Goal: Task Accomplishment & Management: Use online tool/utility

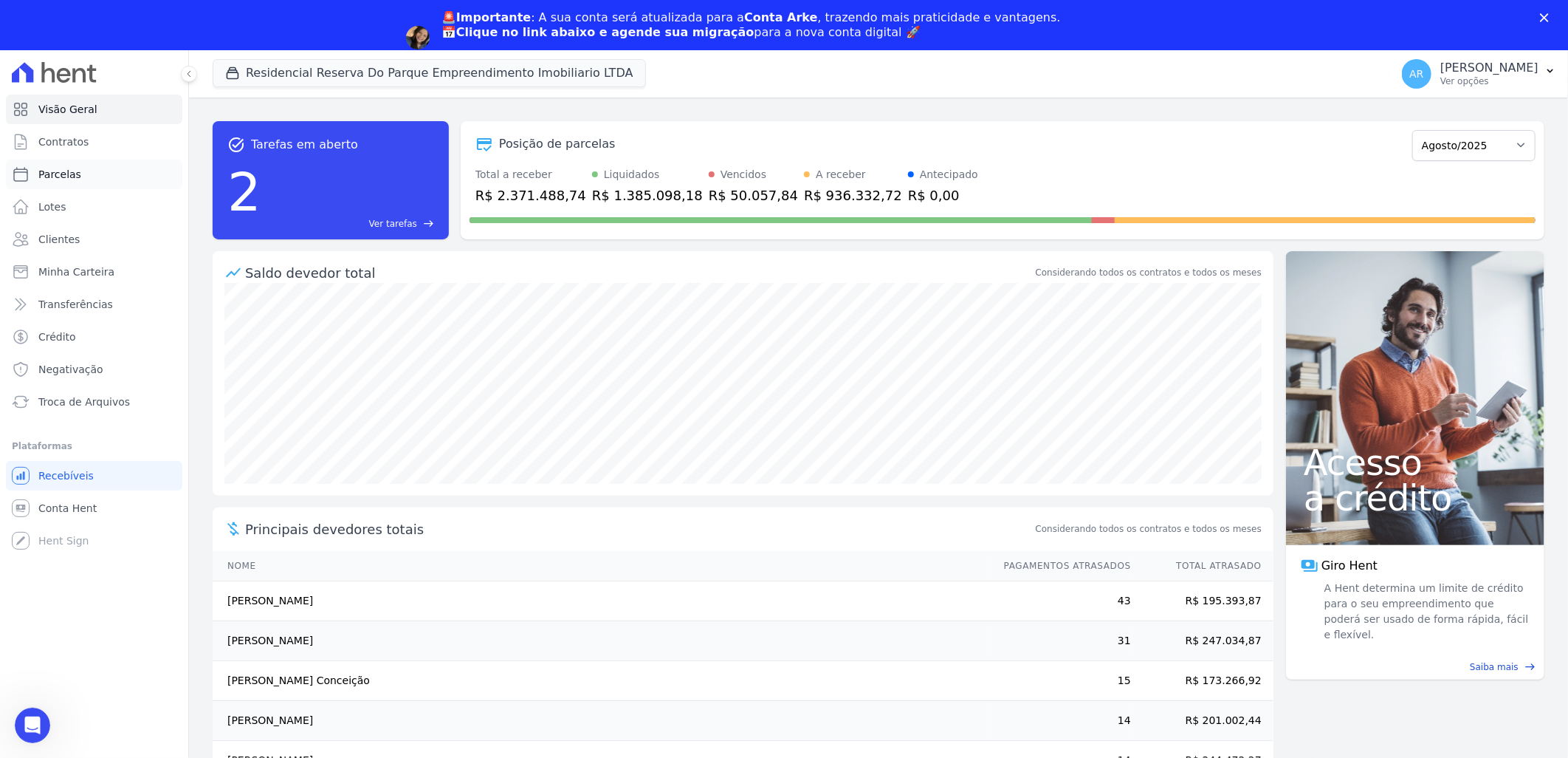
click at [92, 180] on link "Parcelas" at bounding box center [94, 175] width 176 height 30
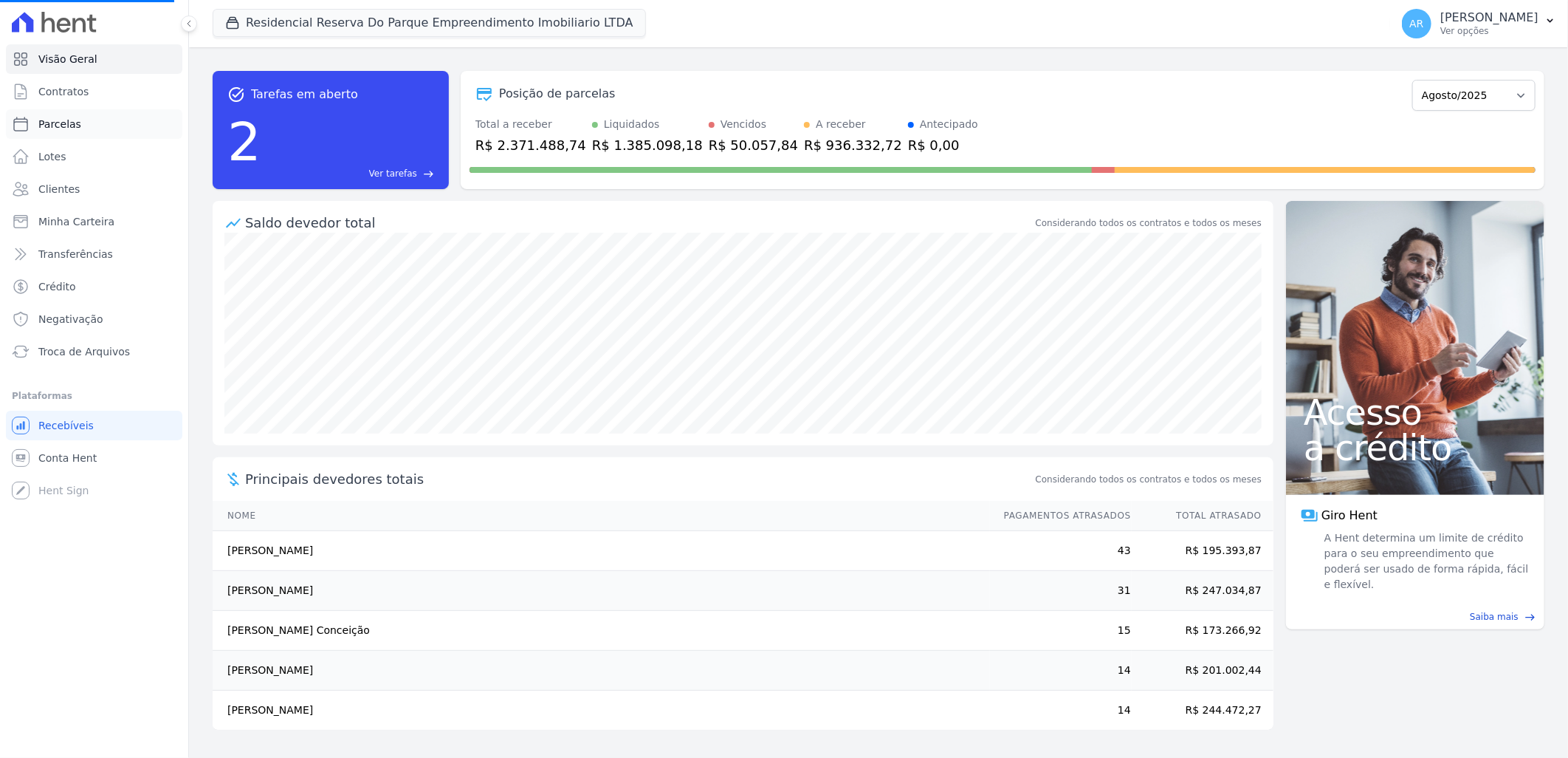
click at [84, 127] on link "Parcelas" at bounding box center [94, 124] width 176 height 30
select select
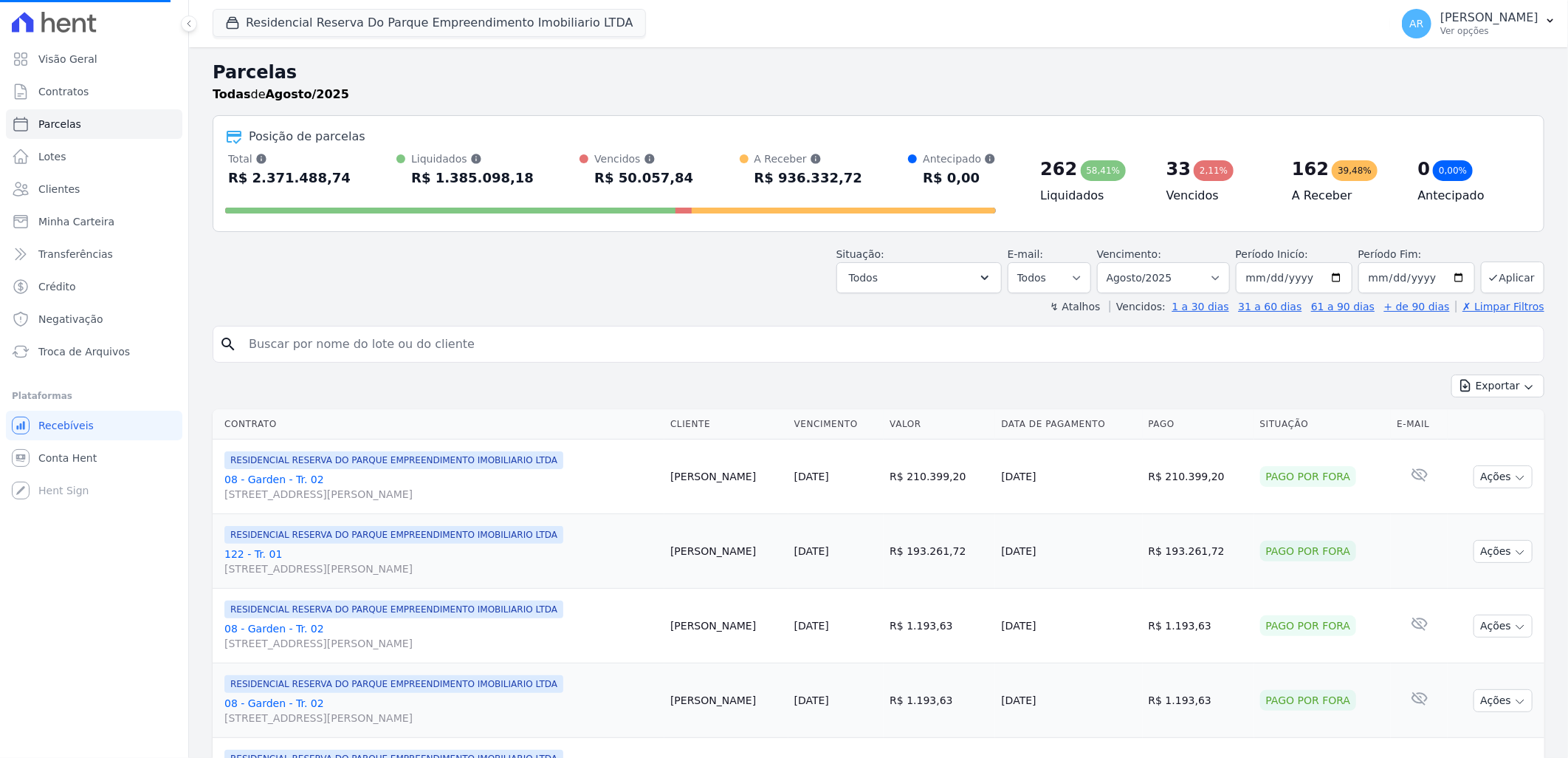
select select
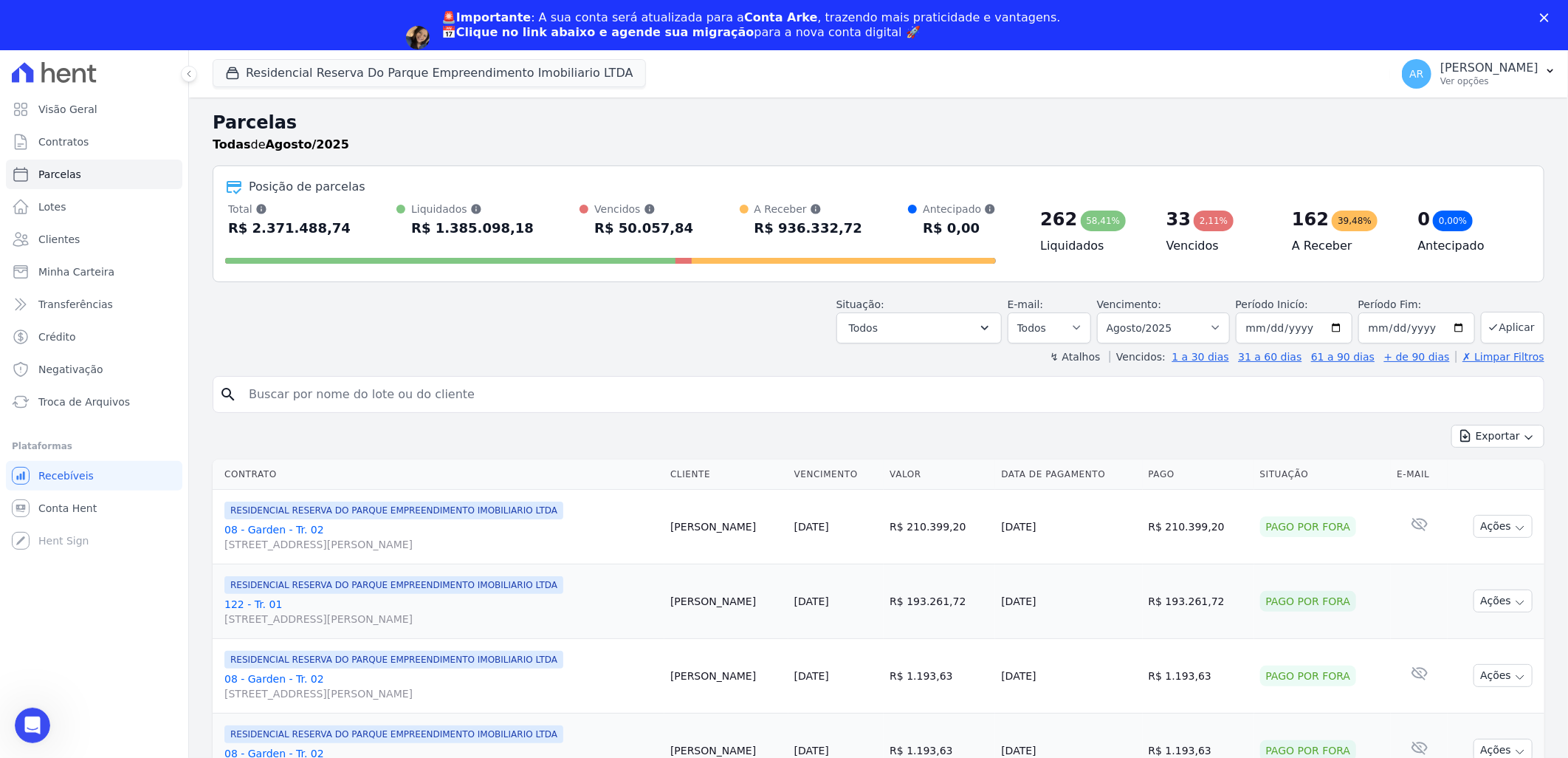
click at [327, 389] on input "search" at bounding box center [889, 395] width 1298 height 30
type input "flavia"
select select
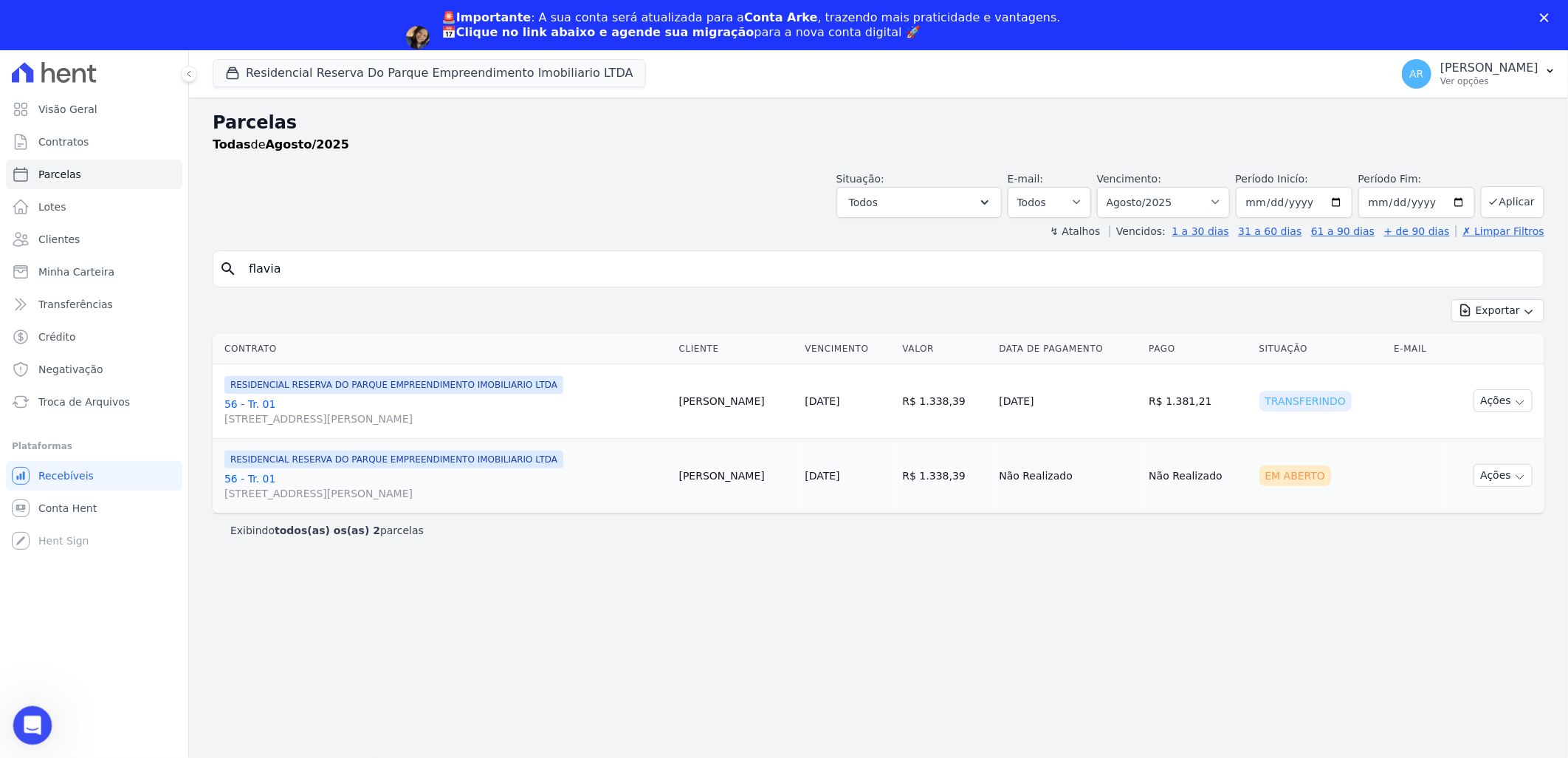
click at [32, 716] on icon "Abertura do Messenger da Intercom" at bounding box center [30, 722] width 24 height 24
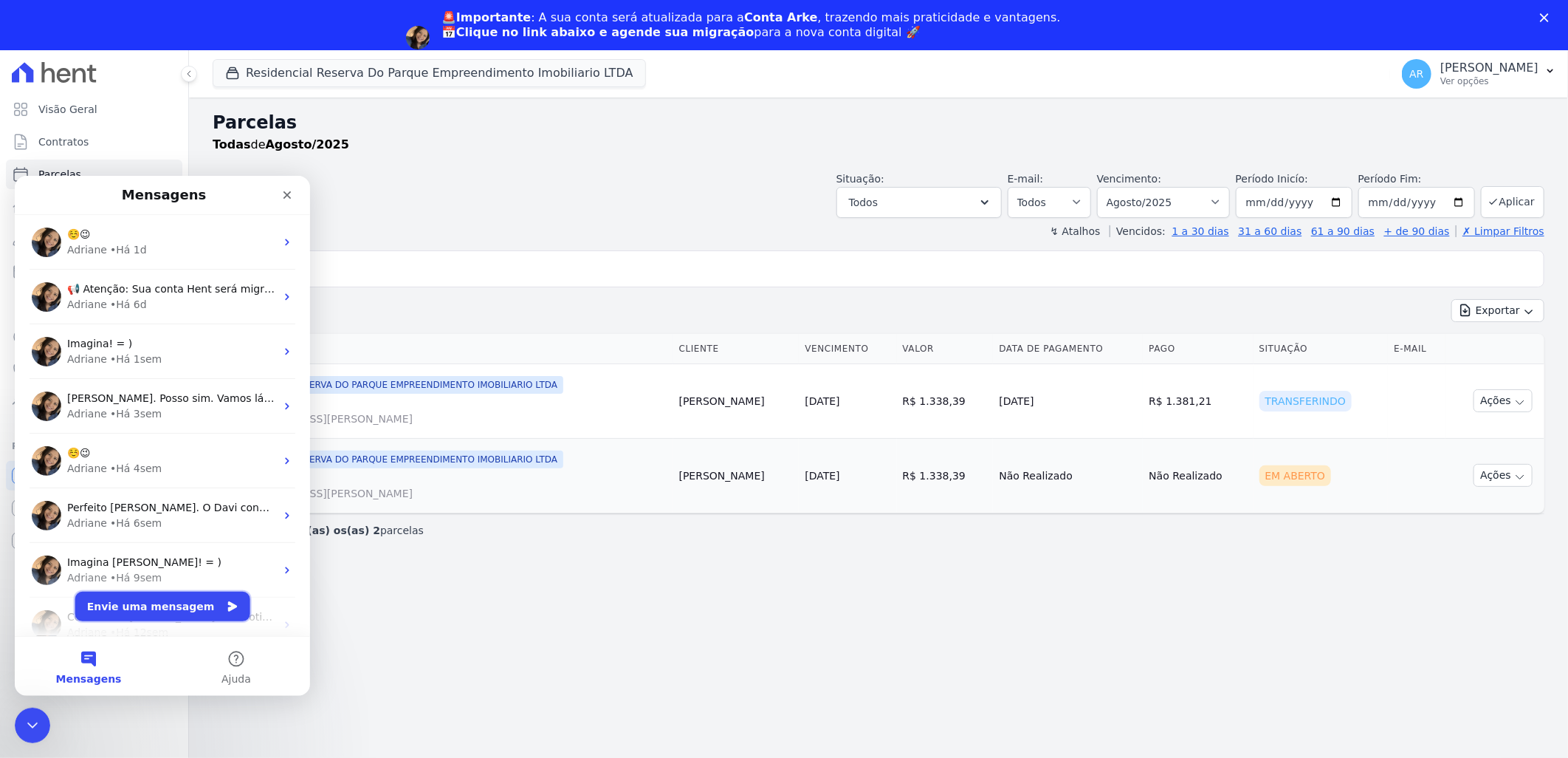
click at [174, 607] on button "Envie uma mensagem" at bounding box center [162, 606] width 175 height 30
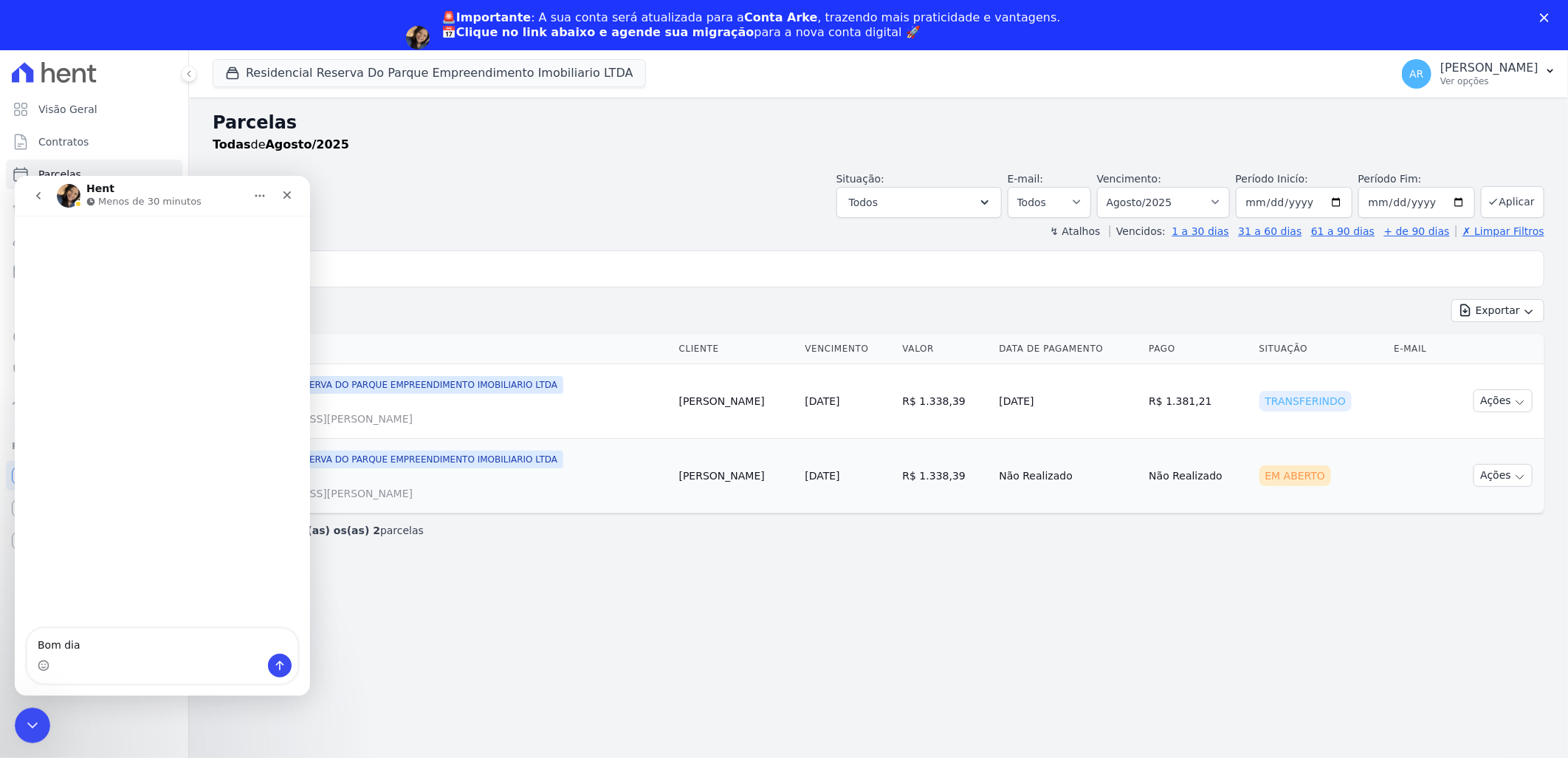
type textarea "Bom dia"
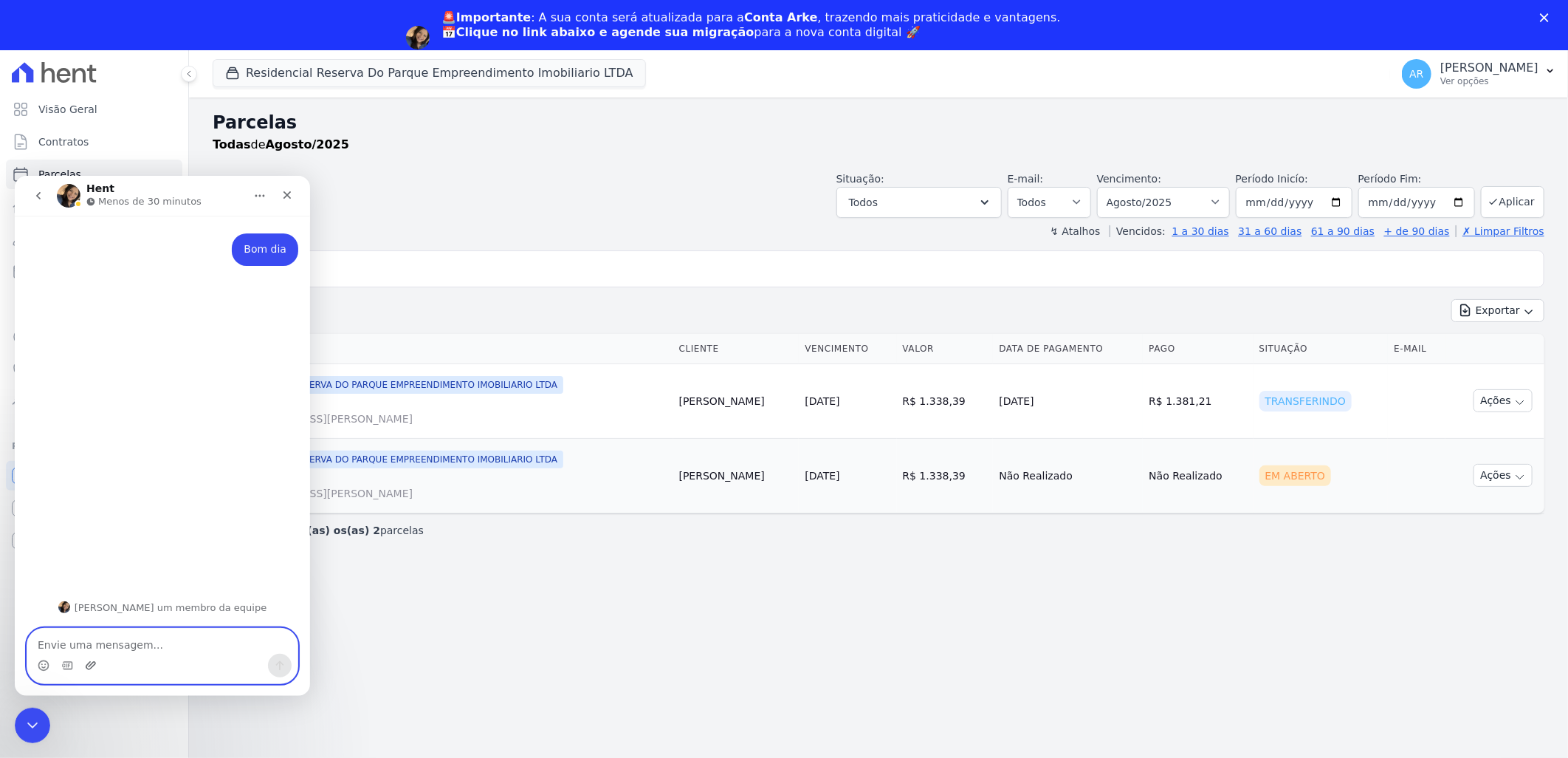
click at [94, 663] on icon "Upload do anexo" at bounding box center [91, 664] width 10 height 8
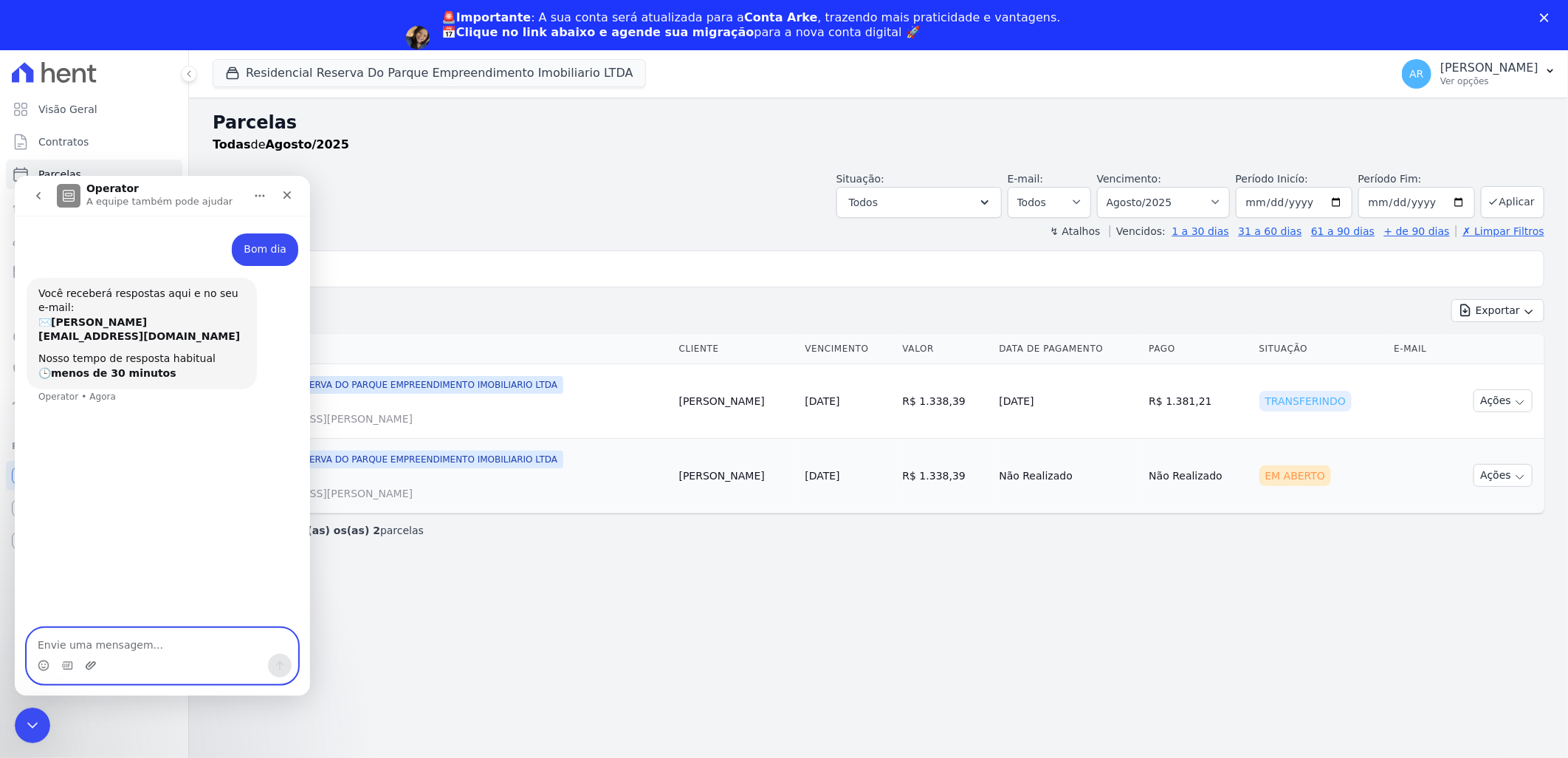
click at [89, 660] on icon "Upload do anexo" at bounding box center [91, 664] width 12 height 12
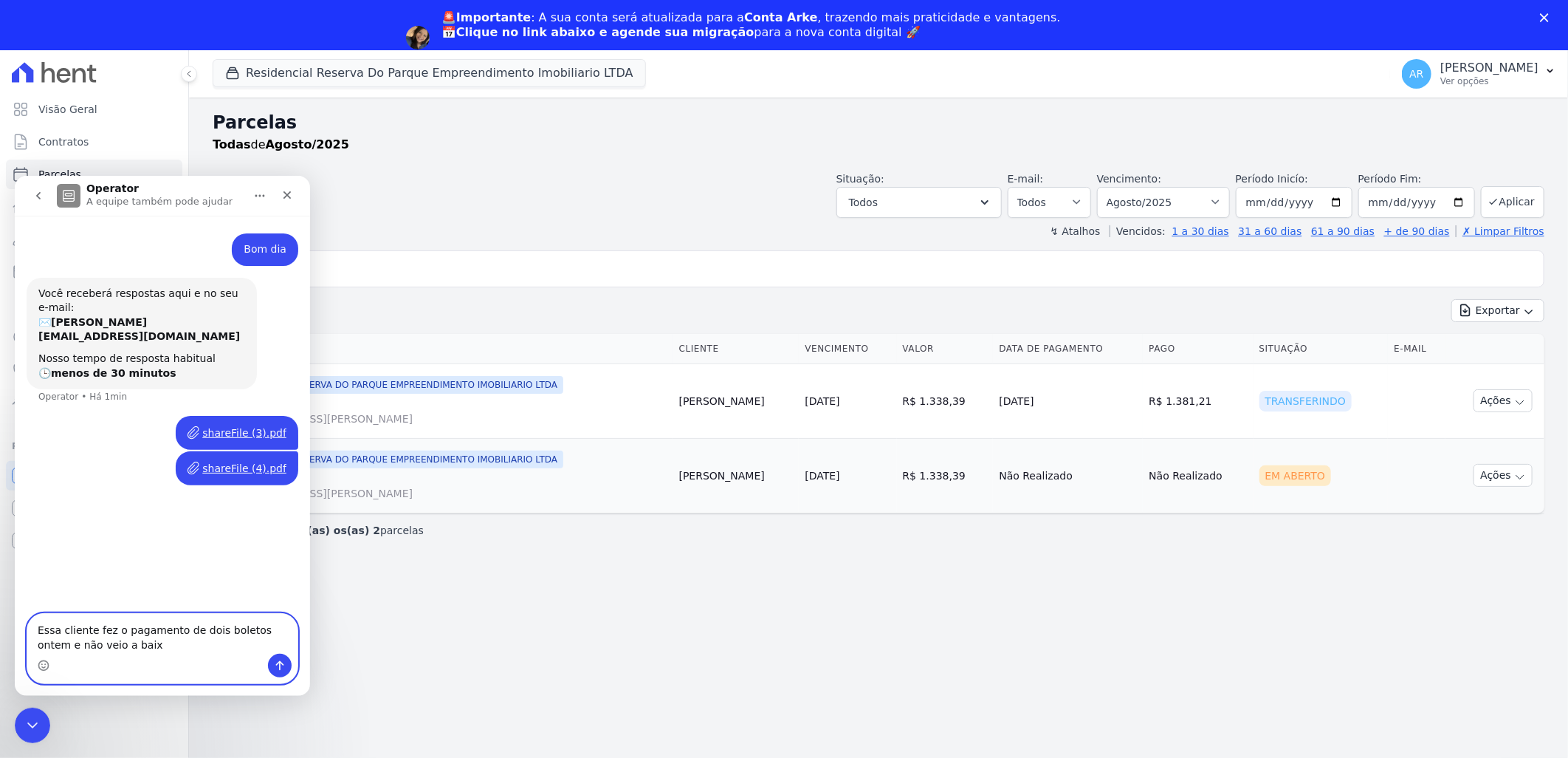
type textarea "Essa cliente fez o pagamento de dois boletos ontem e não veio a baixa"
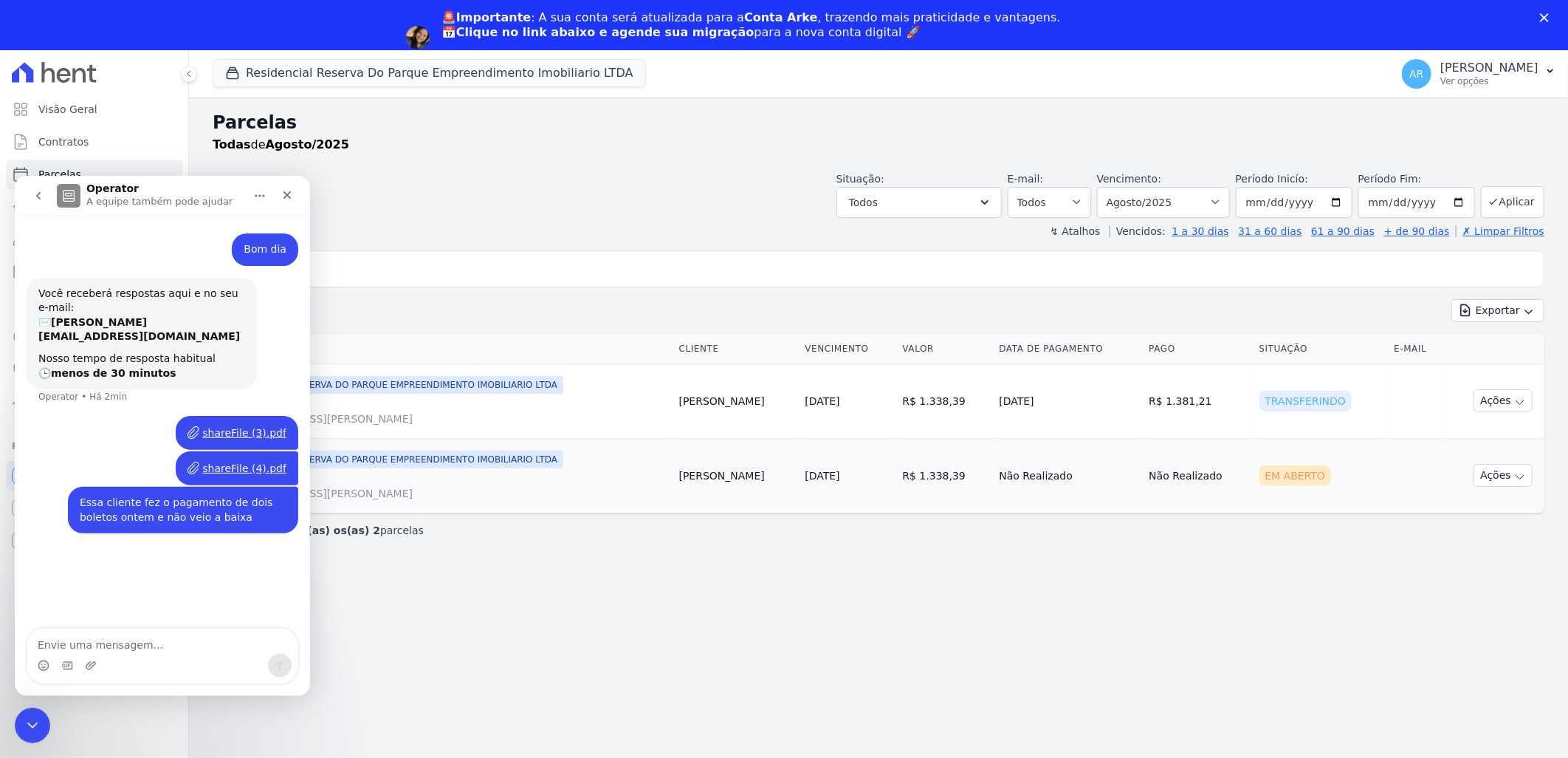
click at [497, 251] on div "search flavia" at bounding box center [879, 269] width 1332 height 37
click at [285, 191] on icon "Fechar" at bounding box center [288, 194] width 8 height 8
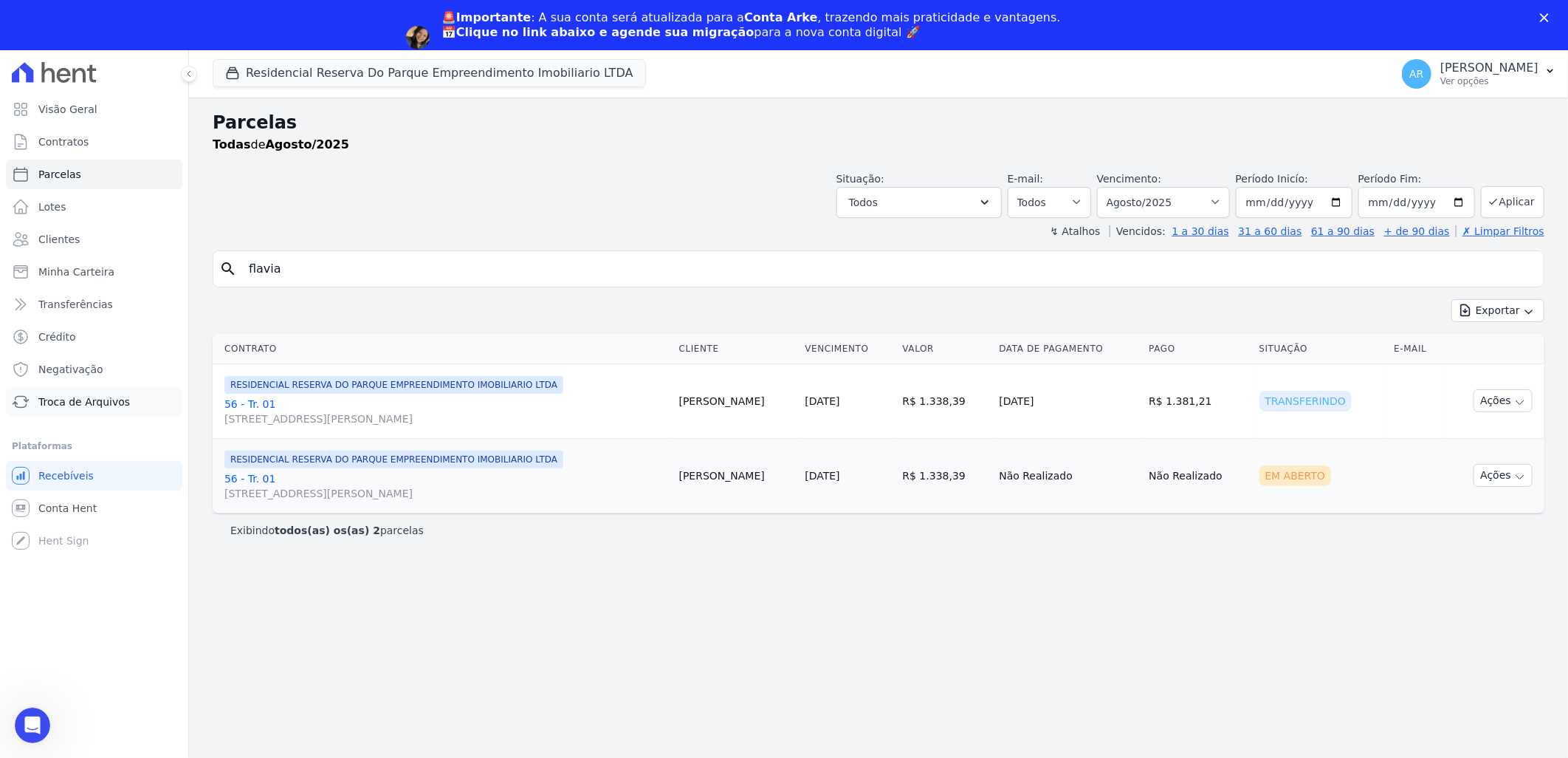
click at [98, 395] on span "Troca de Arquivos" at bounding box center [84, 402] width 92 height 15
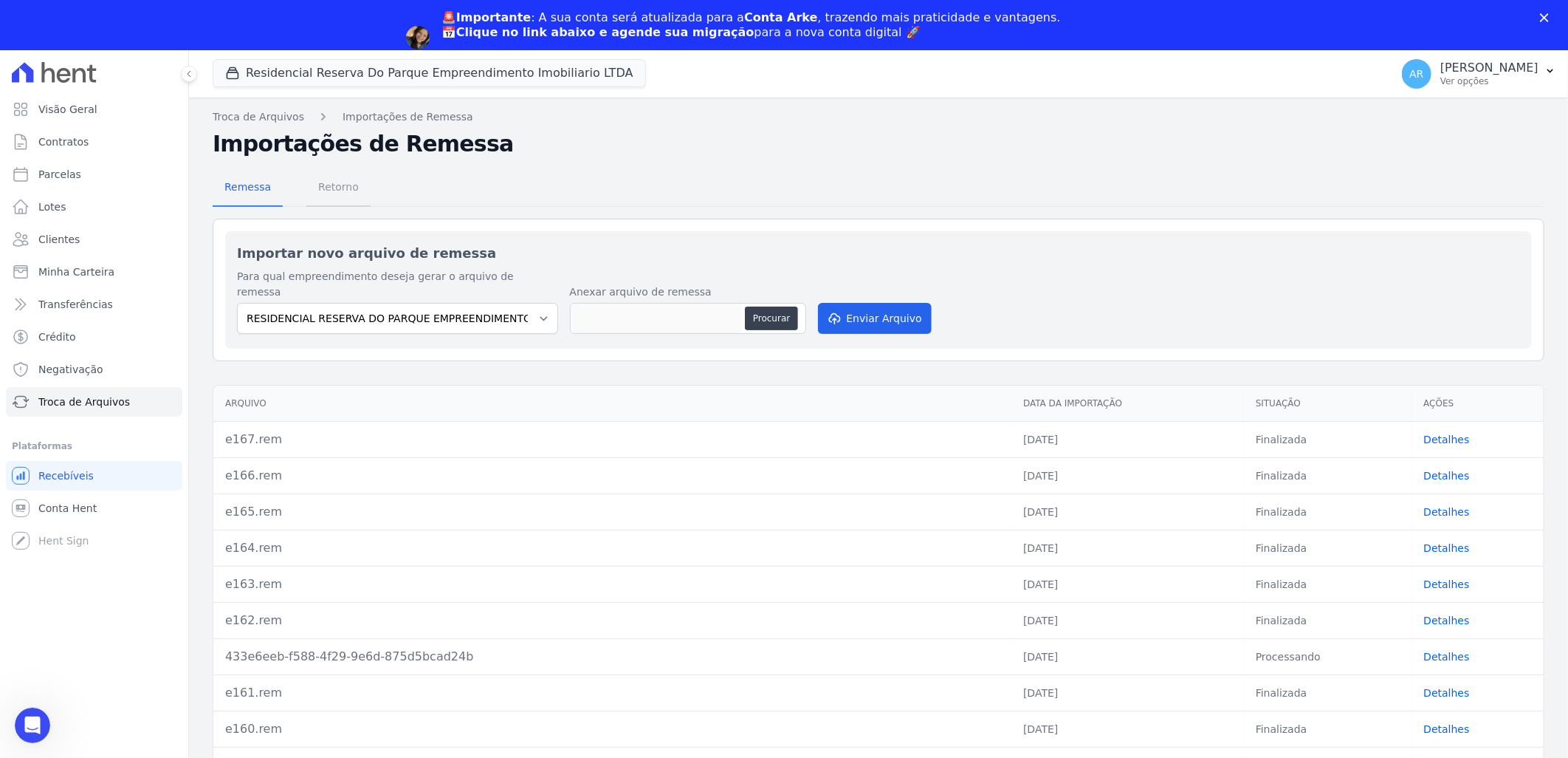
click at [343, 194] on span "Retorno" at bounding box center [338, 187] width 58 height 30
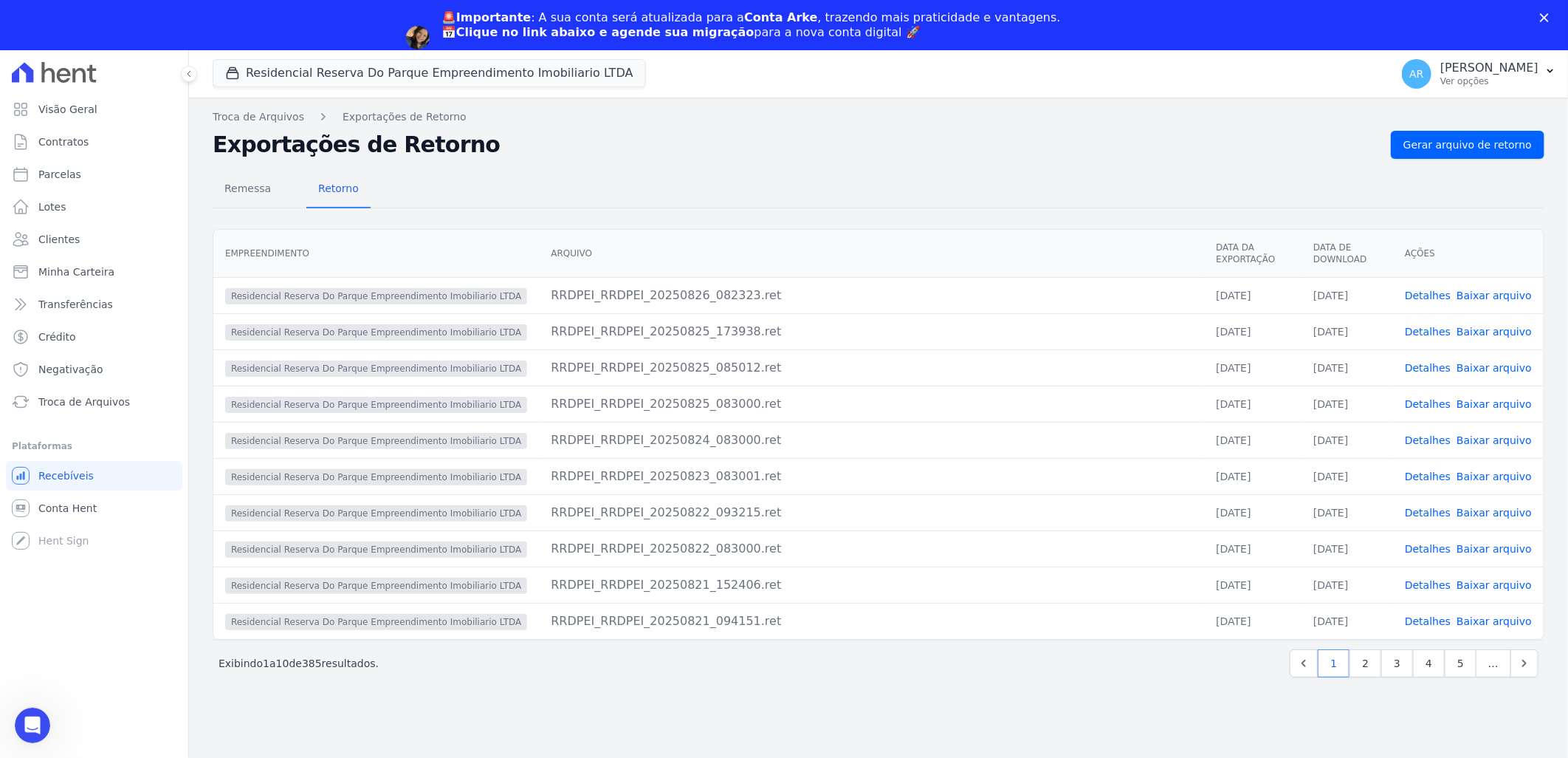
click at [1470, 94] on div "AR Artur Reis Nunes Ver opções Perfil do empreendimento Faturas Importar do Sie…" at bounding box center [1479, 74] width 178 height 47
click at [1482, 126] on div "Troca de Arquivos Exportações de Retorno Exportações de Retorno Gerar arquivo d…" at bounding box center [878, 453] width 1379 height 710
click at [1487, 141] on span "Gerar arquivo de retorno" at bounding box center [1467, 145] width 128 height 15
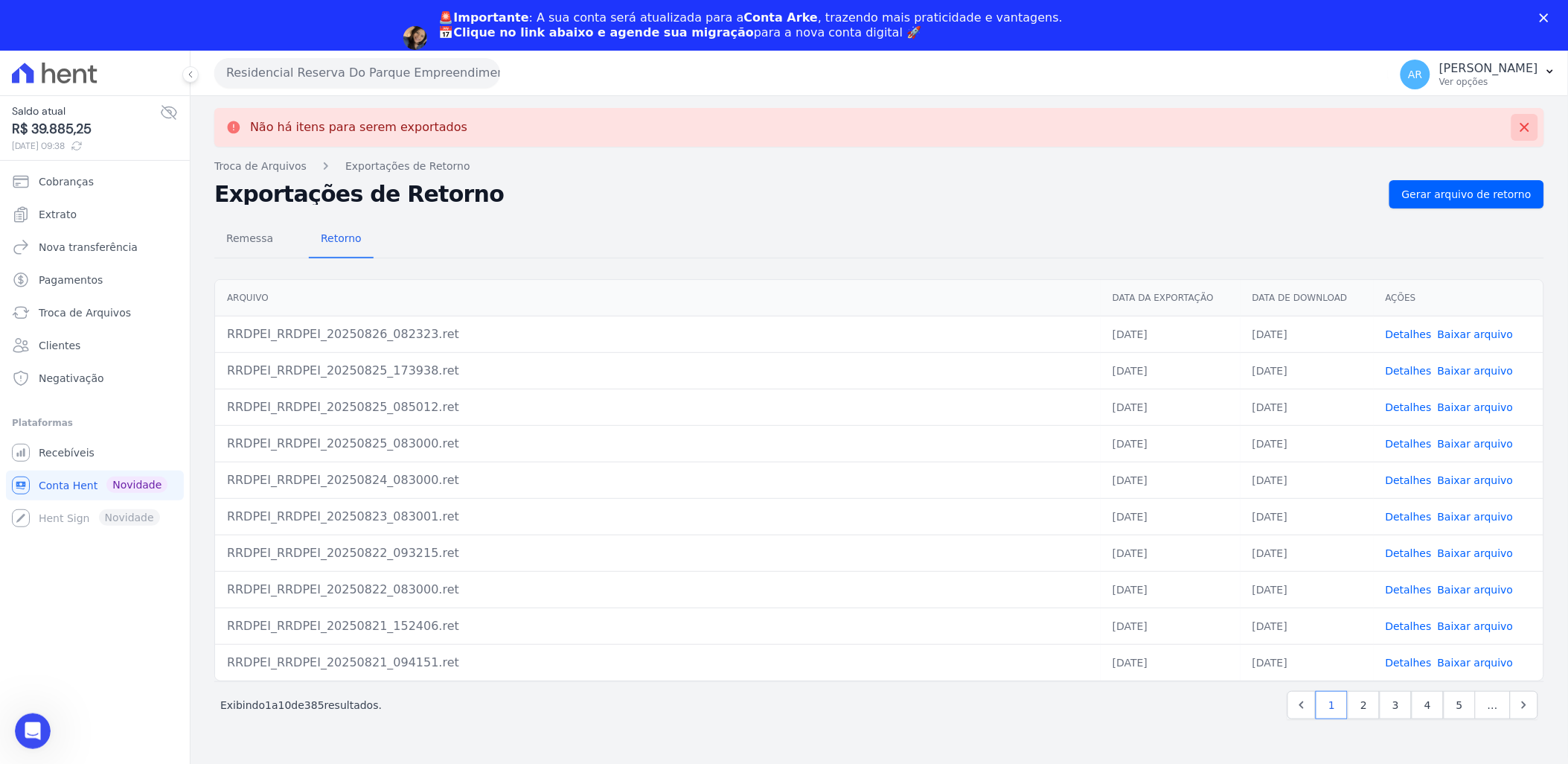
click at [1525, 130] on icon at bounding box center [1525, 128] width 15 height 15
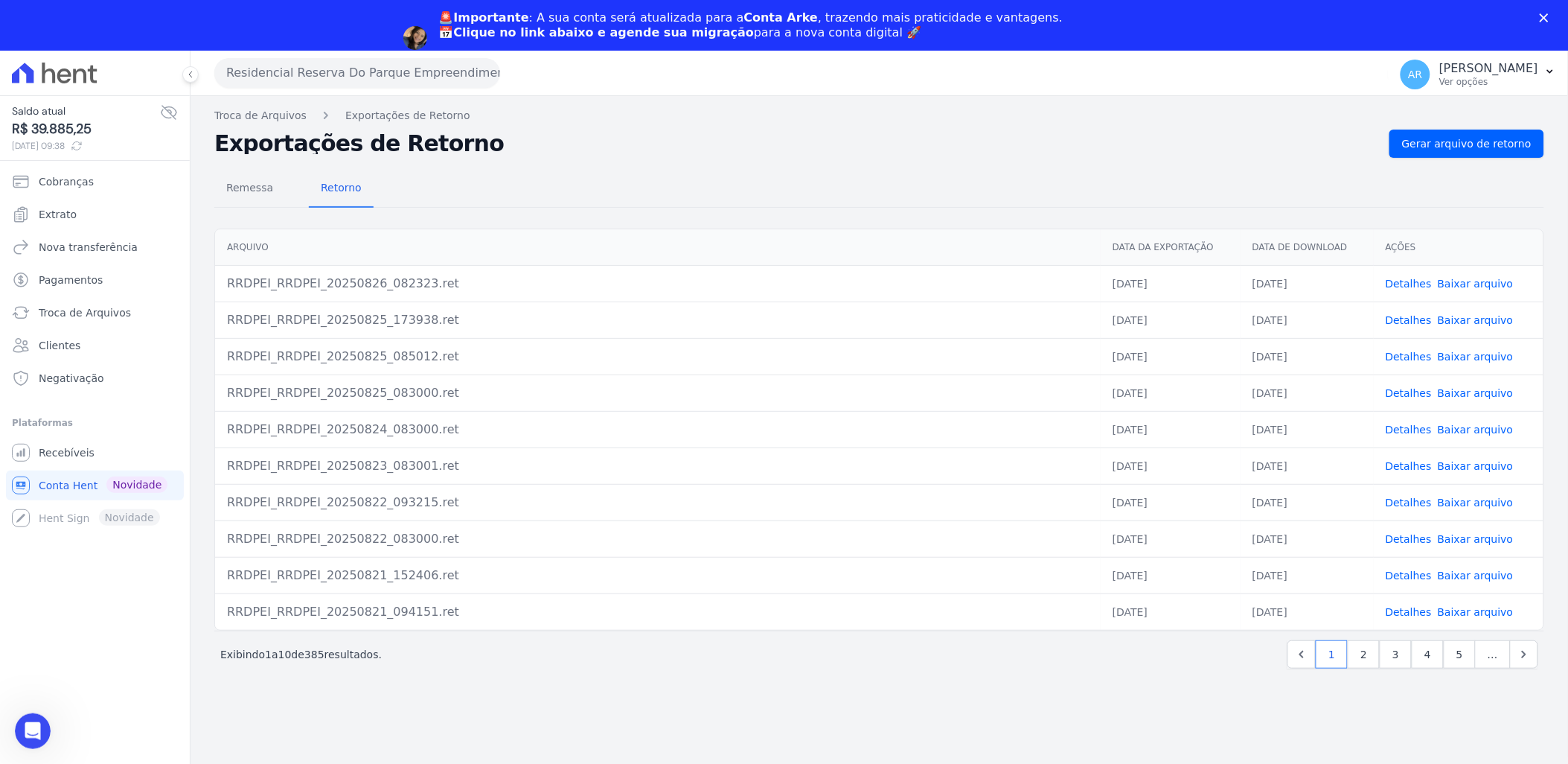
click at [1402, 283] on link "Detalhes" at bounding box center [1409, 284] width 46 height 12
click at [1407, 314] on link "Detalhes" at bounding box center [1409, 320] width 46 height 12
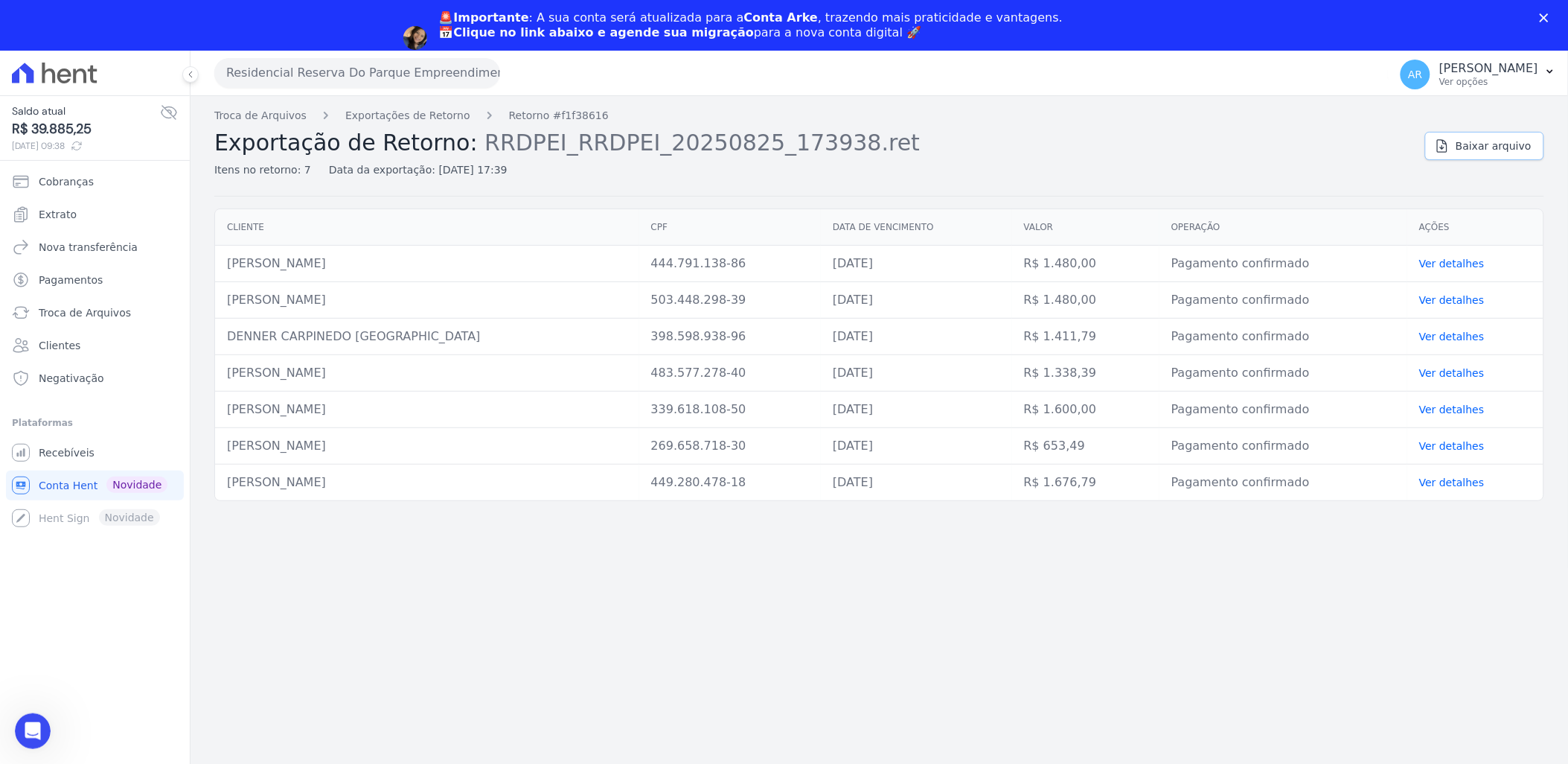
click at [1463, 142] on link "Baixar arquivo" at bounding box center [1485, 146] width 119 height 28
click at [366, 561] on div "Troca de Arquivos Exportações de Retorno Retorno #f1f38616 Exportação de Retorn…" at bounding box center [879, 455] width 1378 height 718
click at [24, 711] on div "Abertura do Messenger da Intercom" at bounding box center [30, 728] width 49 height 49
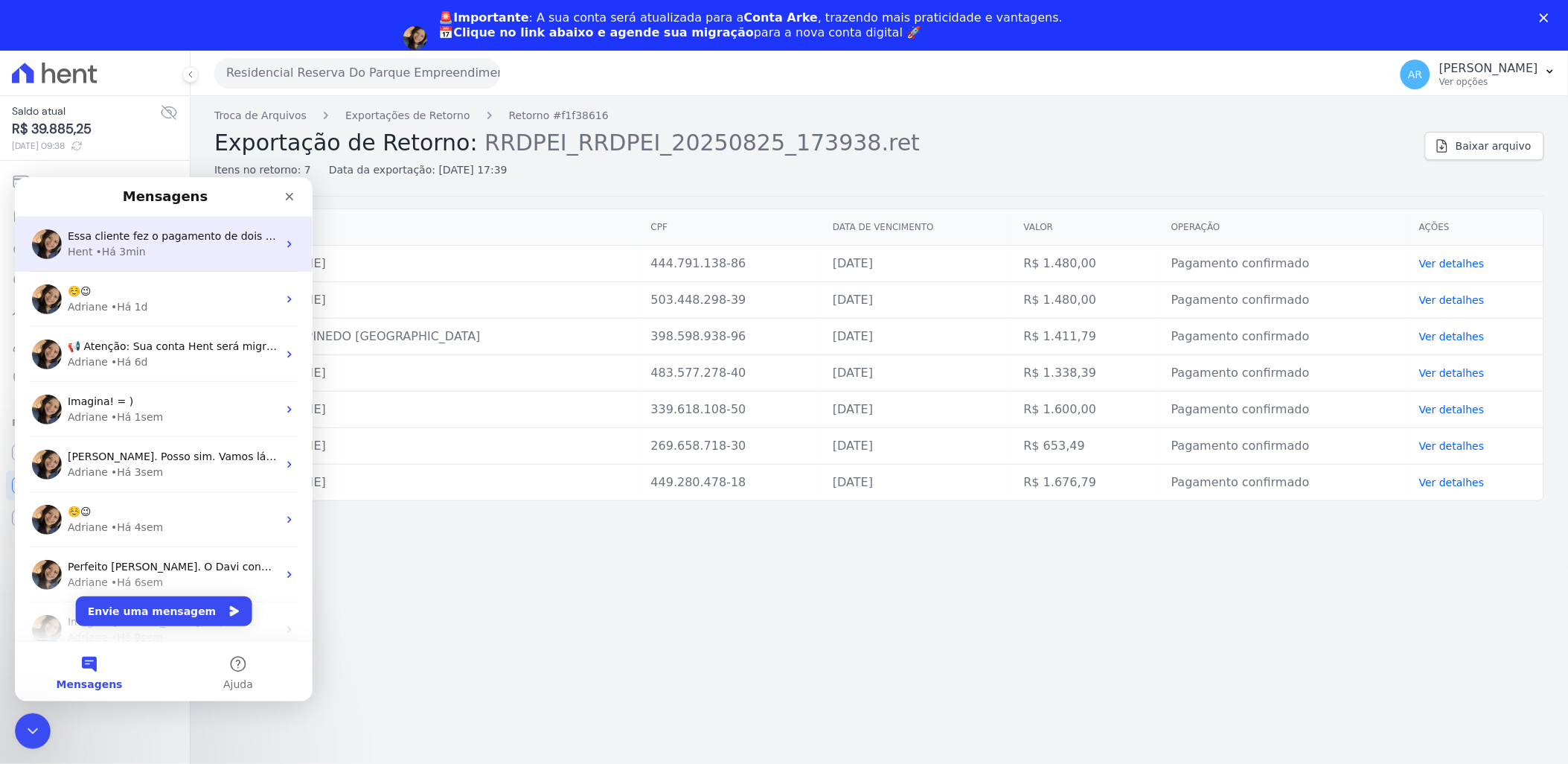
click at [190, 259] on div "Hent • Há 3min" at bounding box center [173, 251] width 210 height 16
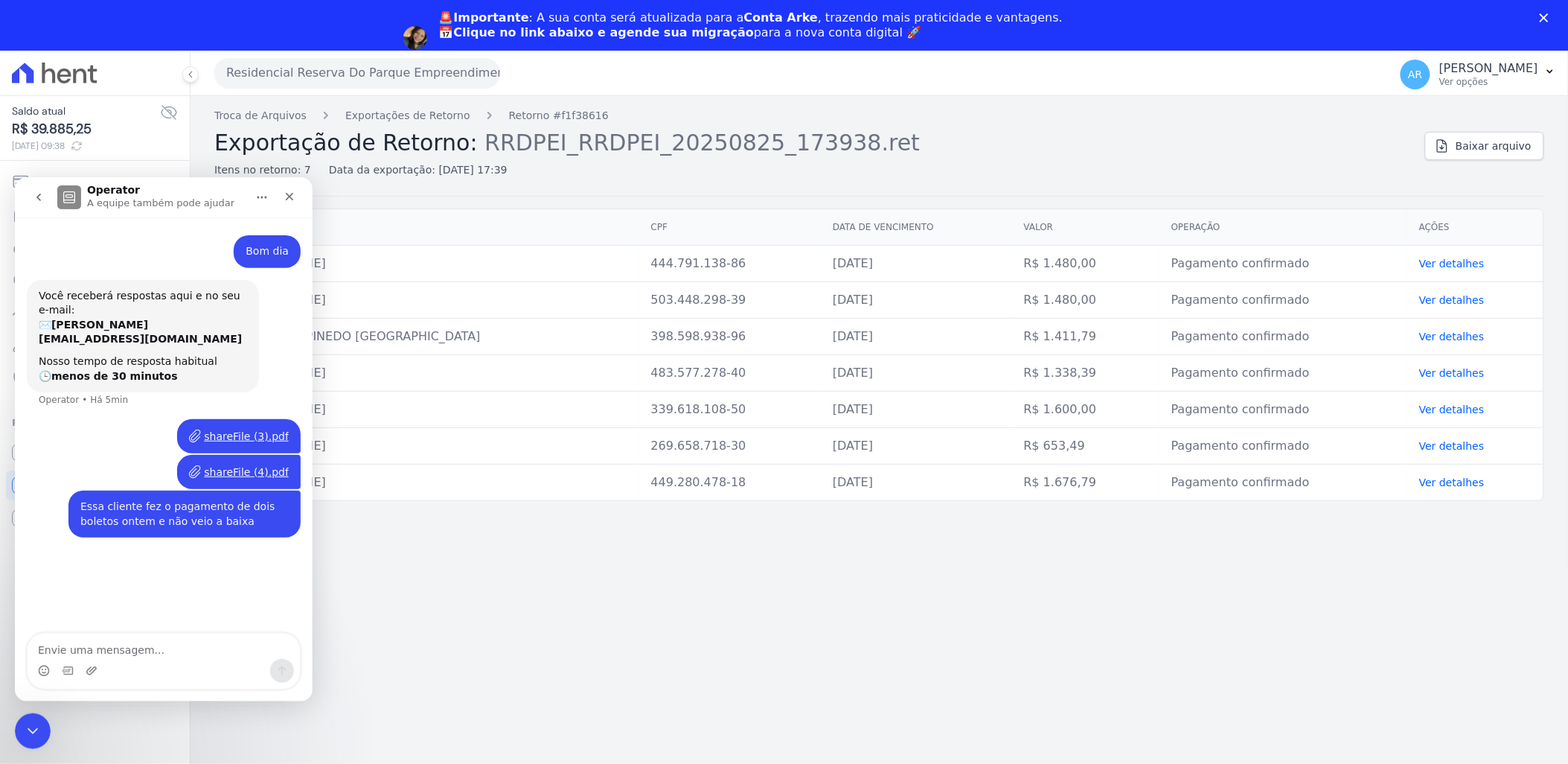
click at [254, 464] on div "shareFile (4).pdf" at bounding box center [247, 471] width 85 height 16
click at [182, 652] on textarea "Envie uma mensagem..." at bounding box center [163, 646] width 273 height 25
type textarea "Veio sim"
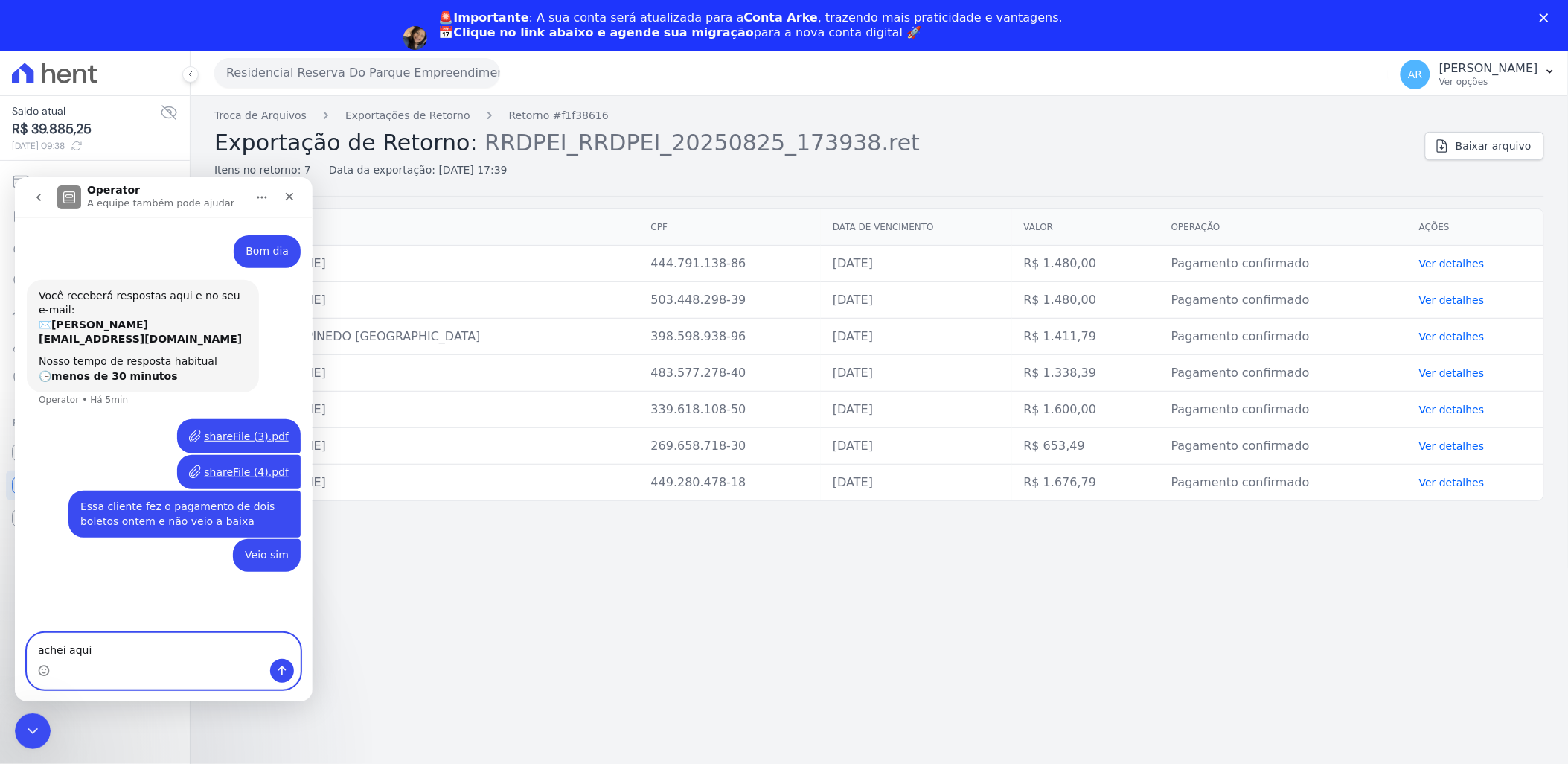
type textarea "achei aqui"
type textarea "d"
type textarea "Obrigada"
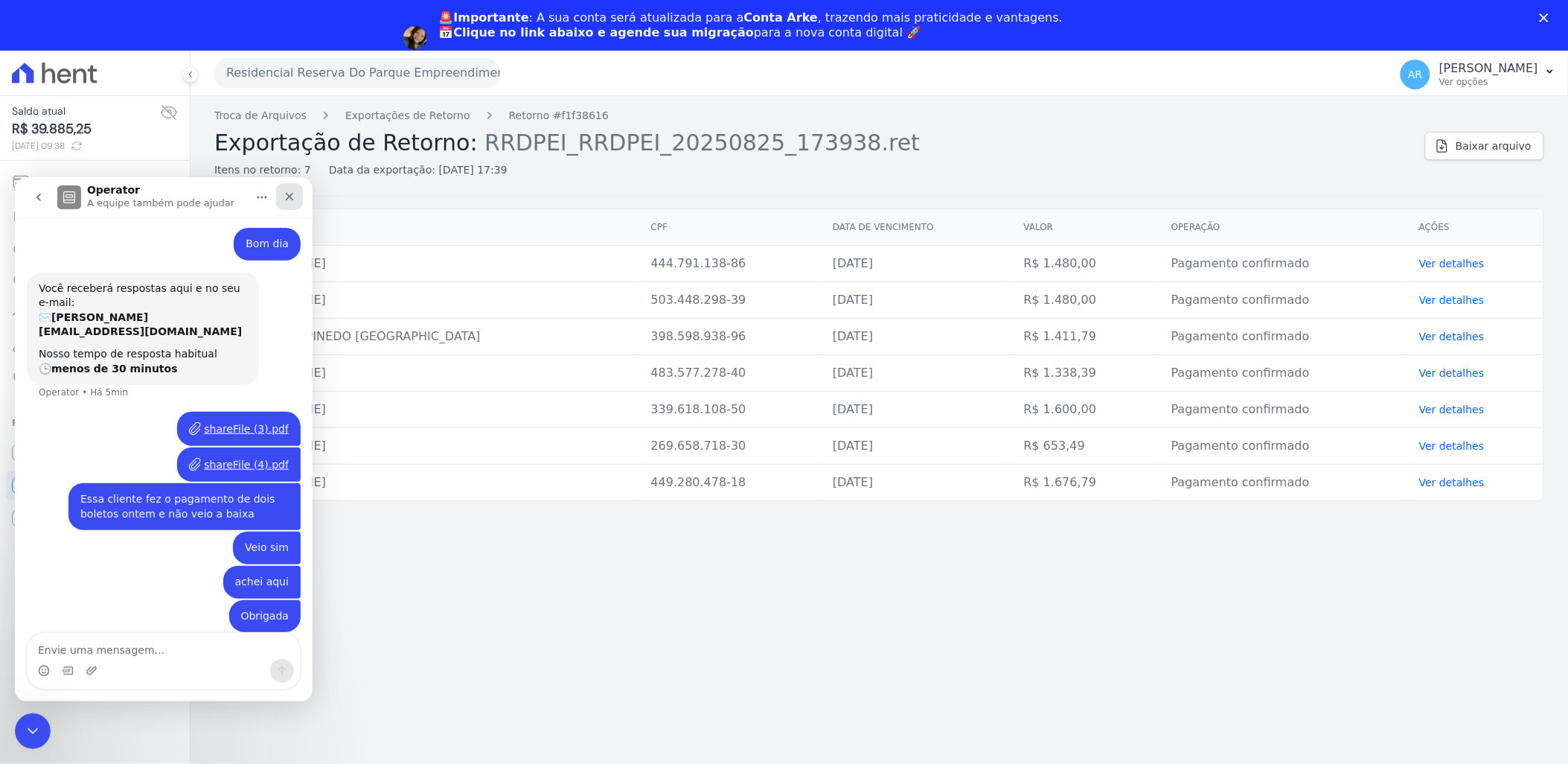
click at [292, 190] on icon "Fechar" at bounding box center [289, 196] width 12 height 12
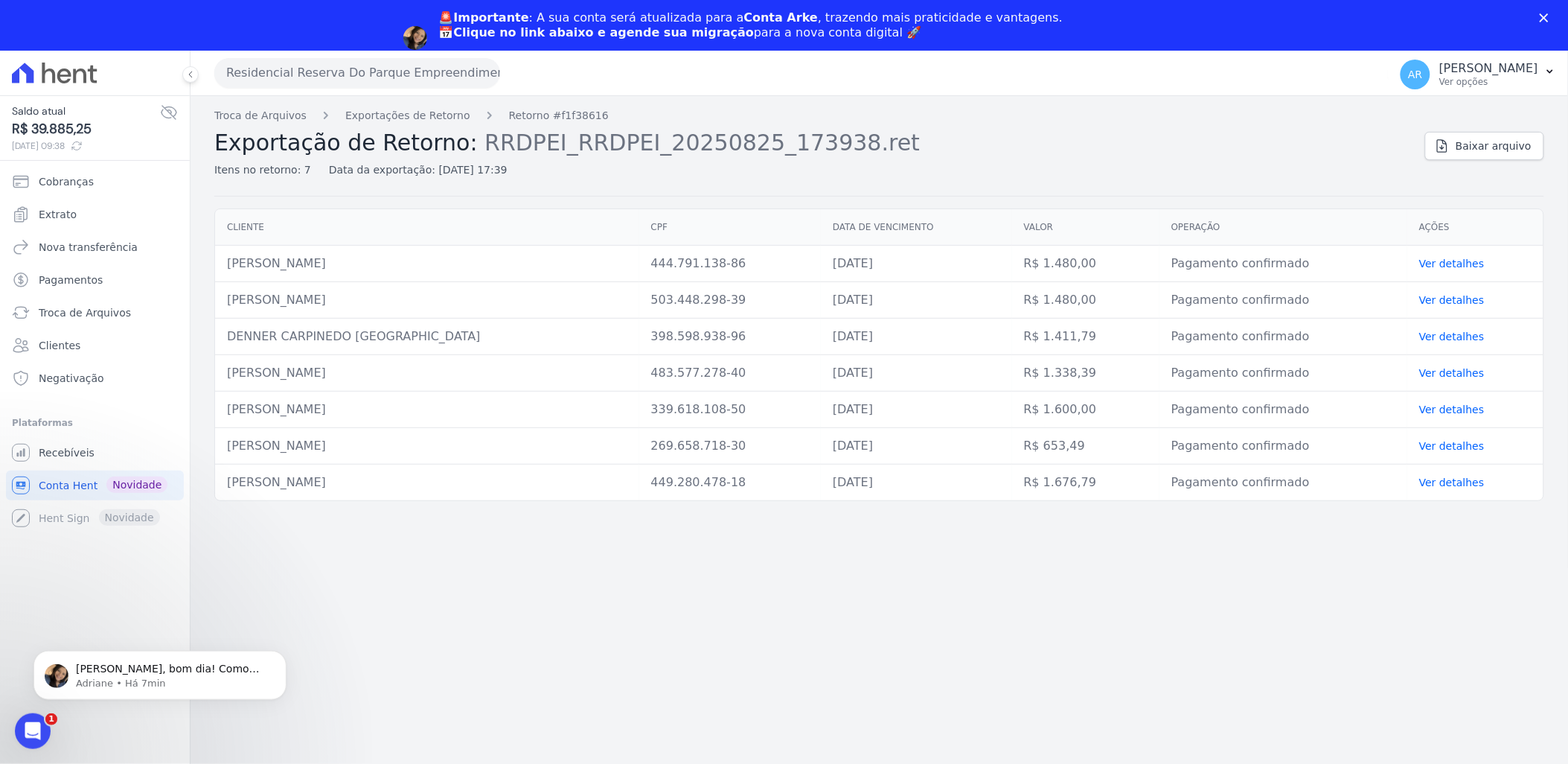
scroll to position [129, 0]
click at [166, 678] on p "Adriane • Há 7min" at bounding box center [172, 682] width 192 height 13
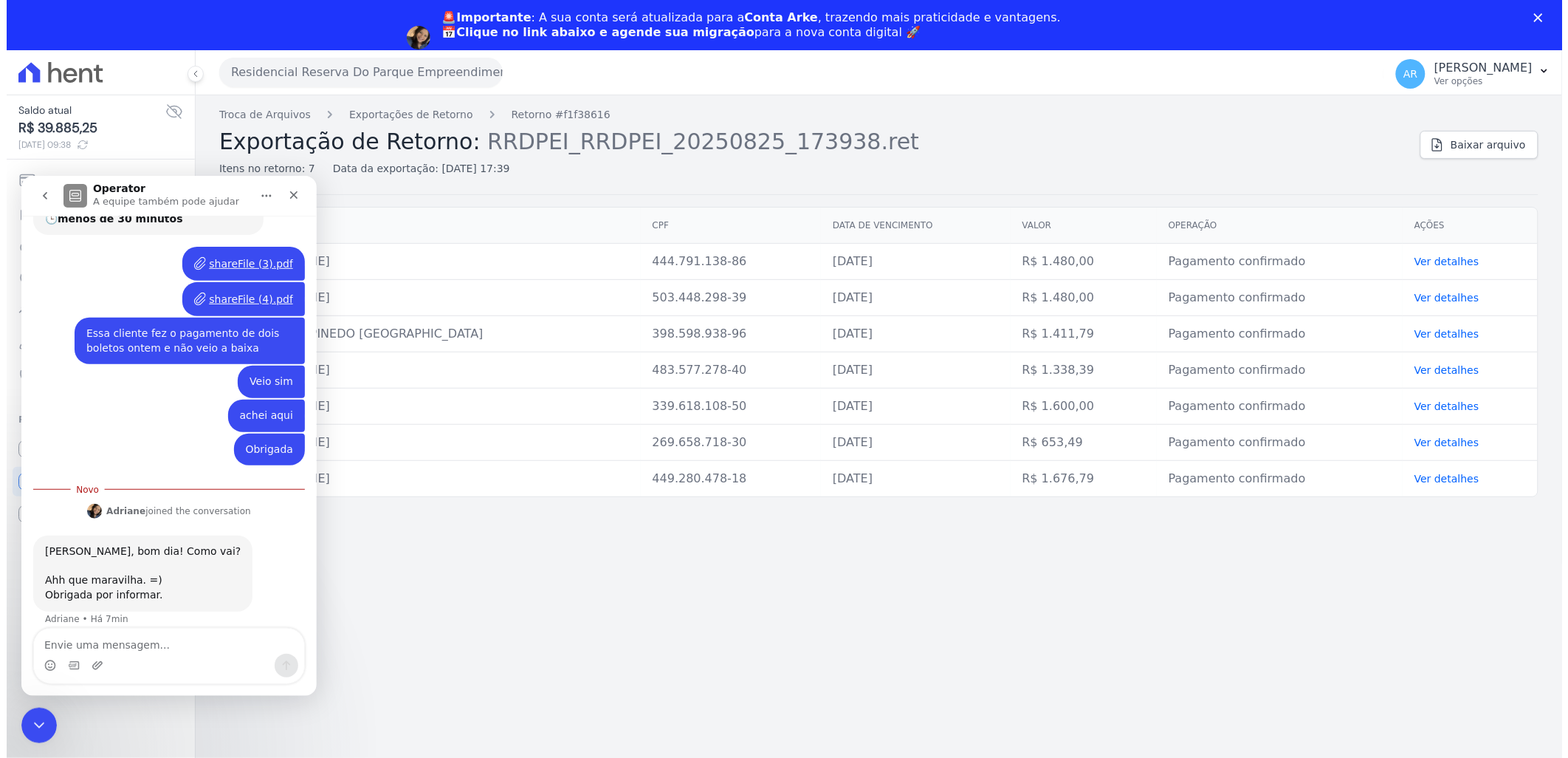
scroll to position [153, 0]
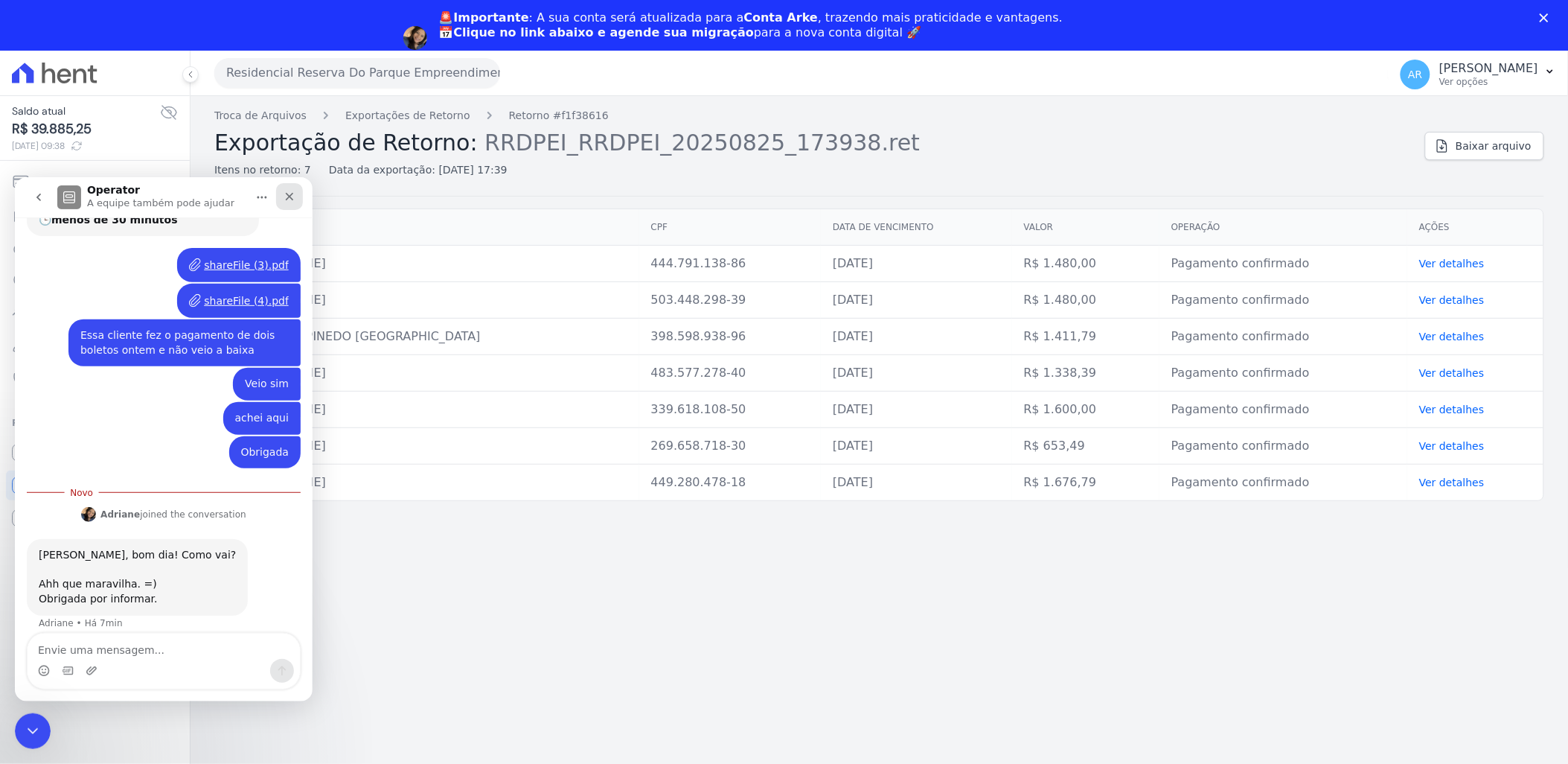
click at [287, 196] on icon "Fechar" at bounding box center [289, 196] width 12 height 12
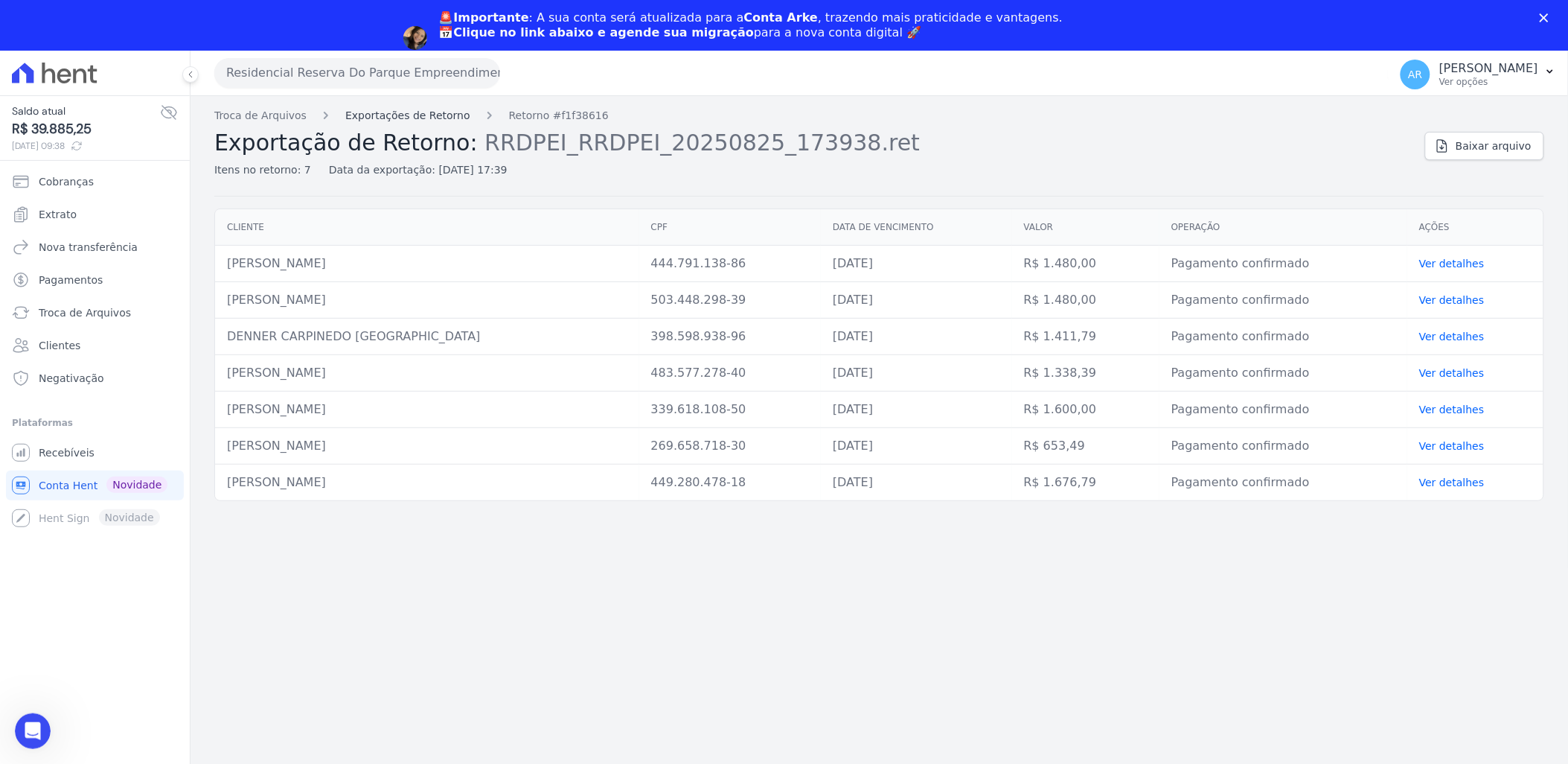
click at [393, 113] on link "Exportações de Retorno" at bounding box center [408, 115] width 125 height 16
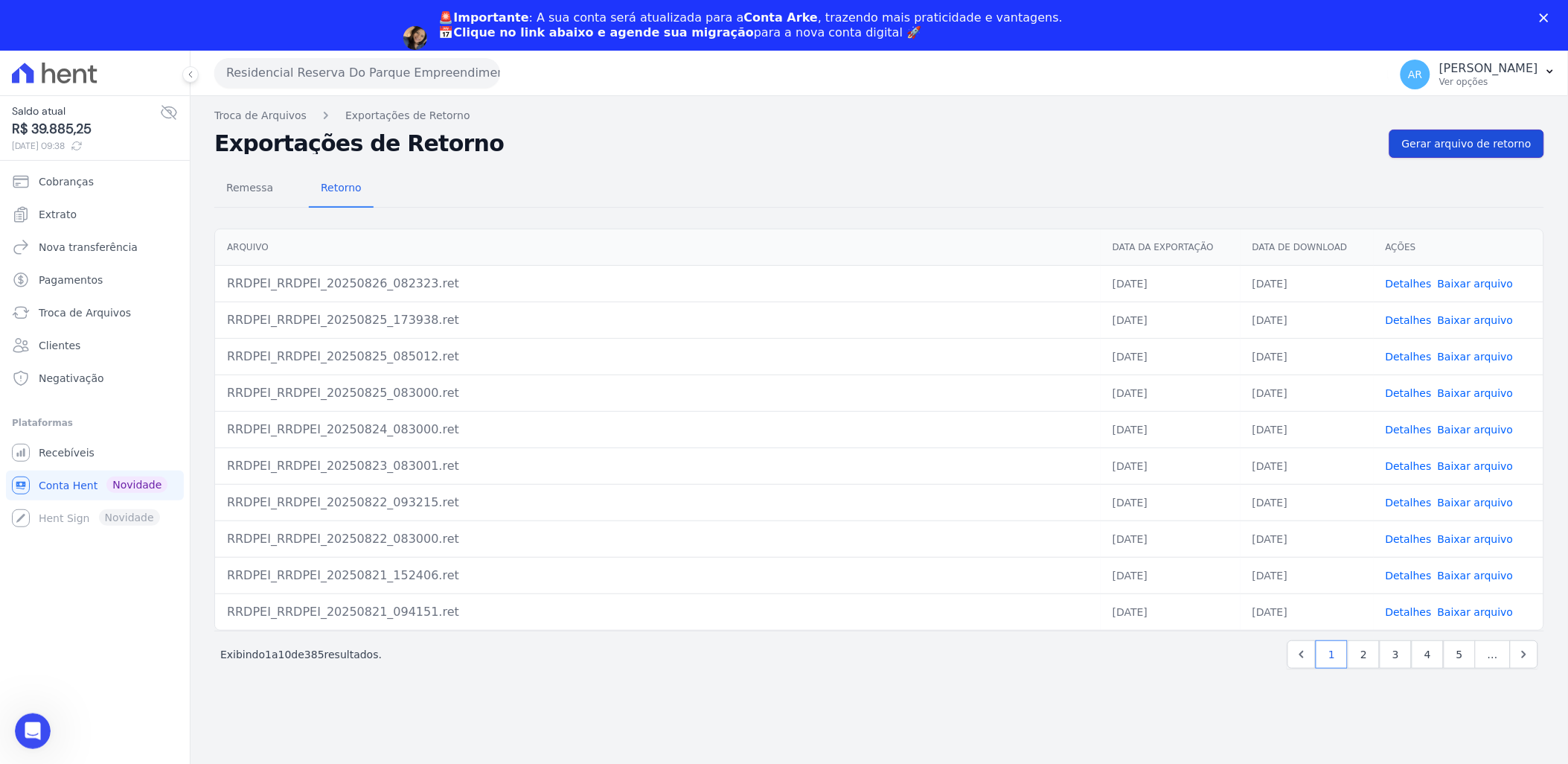
click at [1440, 136] on span "Gerar arquivo de retorno" at bounding box center [1466, 143] width 129 height 15
